Goal: Information Seeking & Learning: Learn about a topic

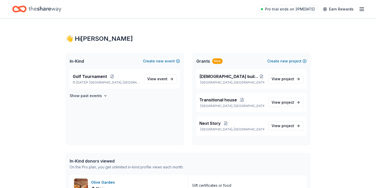
click at [193, 123] on div "[DEMOGRAPHIC_DATA] building [GEOGRAPHIC_DATA], [GEOGRAPHIC_DATA] View project T…" at bounding box center [251, 104] width 118 height 70
click at [178, 62] on button "Create new event" at bounding box center [161, 61] width 37 height 6
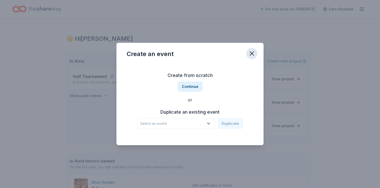
click at [252, 52] on icon "button" at bounding box center [251, 53] width 7 height 7
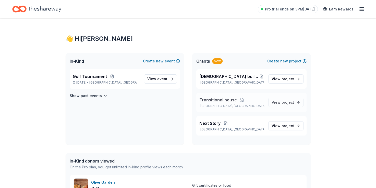
click at [220, 101] on span "Transitional house" at bounding box center [218, 100] width 38 height 6
